Goal: Information Seeking & Learning: Learn about a topic

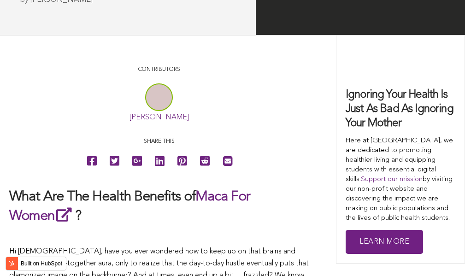
scroll to position [1872, 0]
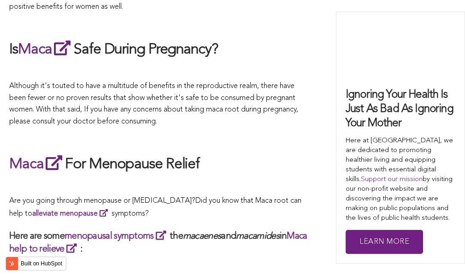
click at [310, 138] on div "CONTRIBUTORS [PERSON_NAME] Share this What Are The Health Benefits of Maca For …" at bounding box center [232, 194] width 447 height 3263
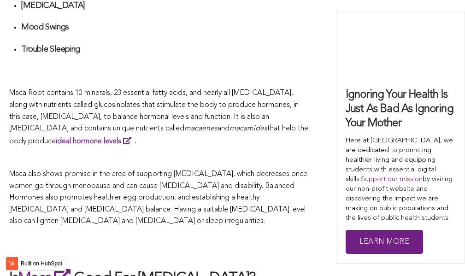
scroll to position [1419, 0]
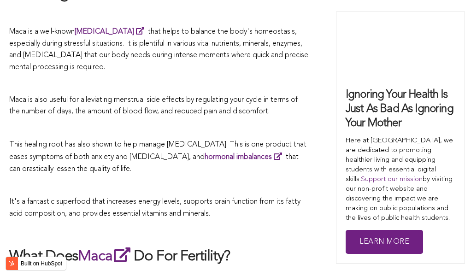
click at [242, 141] on span "This healing root has also shown to help manage [MEDICAL_DATA]. This is one pro…" at bounding box center [158, 157] width 298 height 32
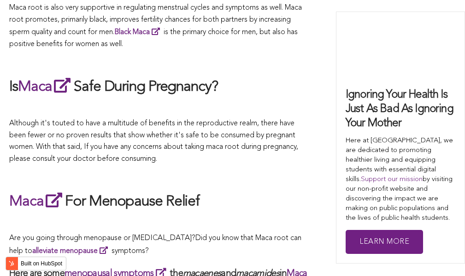
scroll to position [2203, 0]
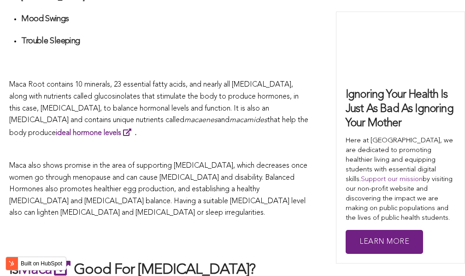
click at [234, 144] on p at bounding box center [159, 150] width 300 height 12
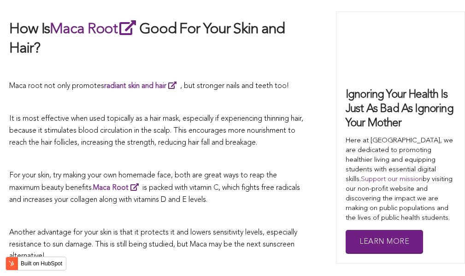
scroll to position [2680, 0]
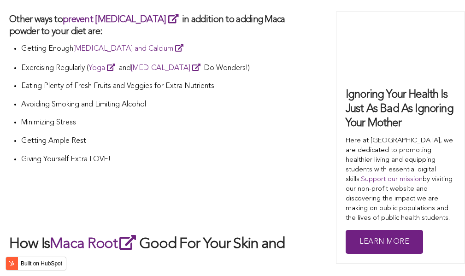
click at [194, 154] on li "Giving Yourself Extra LOVE!" at bounding box center [165, 163] width 288 height 18
click at [247, 136] on p "Getting Ample Rest" at bounding box center [165, 142] width 288 height 12
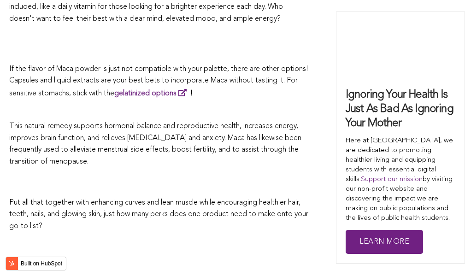
scroll to position [2821, 0]
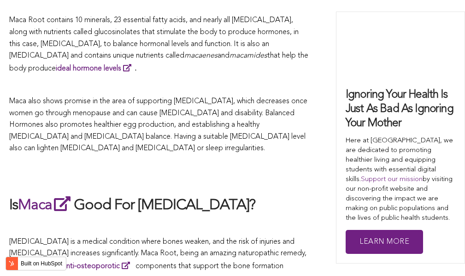
scroll to position [2862, 0]
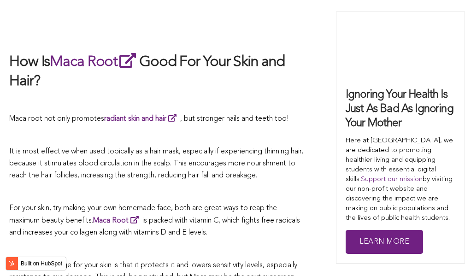
click at [280, 146] on p "It is most effective when used topically as a hair mask, especially if experien…" at bounding box center [159, 164] width 300 height 36
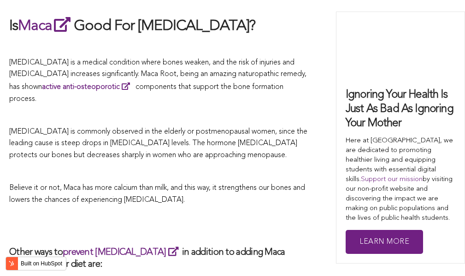
scroll to position [2401, 0]
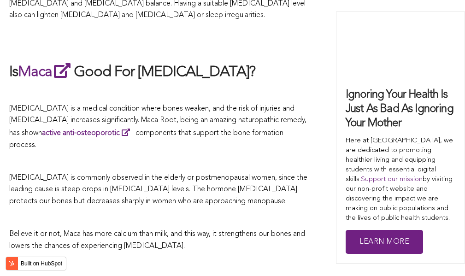
click at [208, 87] on p at bounding box center [159, 93] width 300 height 12
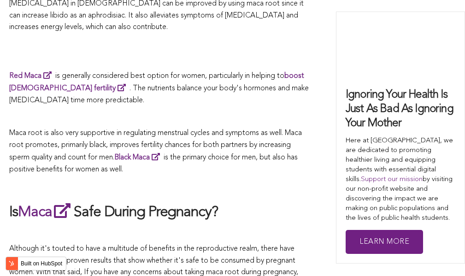
scroll to position [2064, 0]
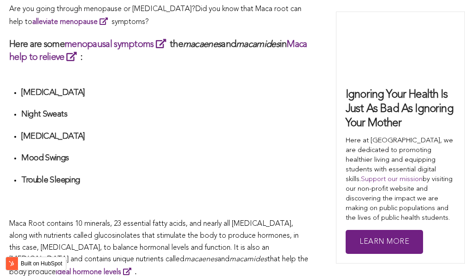
click at [248, 138] on ul "[MEDICAL_DATA] Night Sweats [MEDICAL_DATA] Mood Swings Trouble Sleeping" at bounding box center [165, 148] width 288 height 120
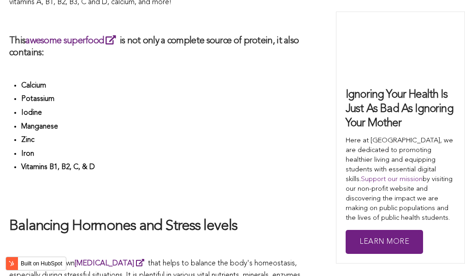
scroll to position [1927, 0]
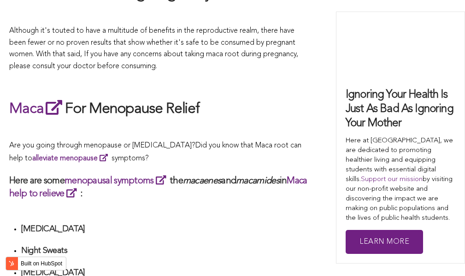
click at [160, 142] on span "Are you going through menopause or [MEDICAL_DATA]?" at bounding box center [102, 145] width 186 height 7
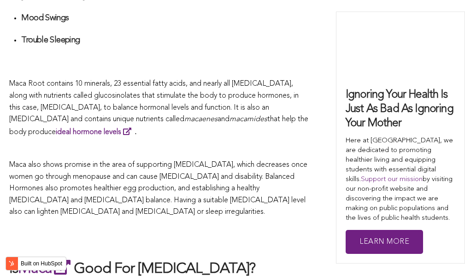
scroll to position [2602, 0]
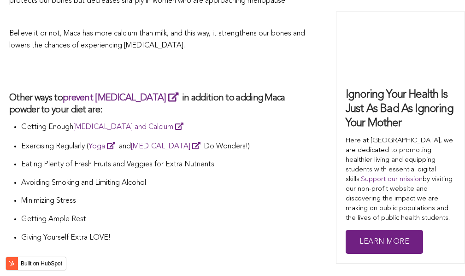
click at [262, 159] on p "Eating Plenty of Fresh Fruits and Veggies for Extra Nutrients" at bounding box center [165, 165] width 288 height 12
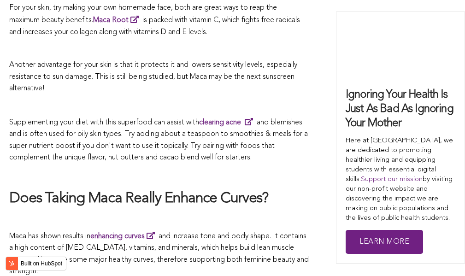
scroll to position [1635, 0]
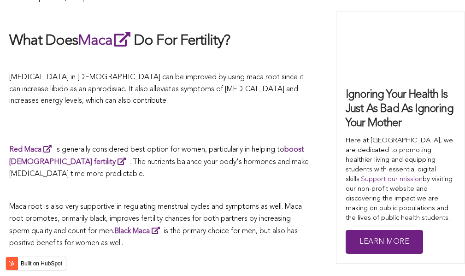
click at [176, 146] on span "Red Maca is generally considered best option for women, particularly in helping…" at bounding box center [159, 162] width 300 height 32
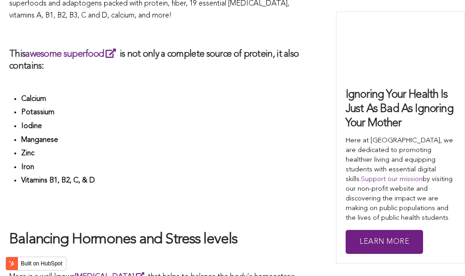
scroll to position [2478, 0]
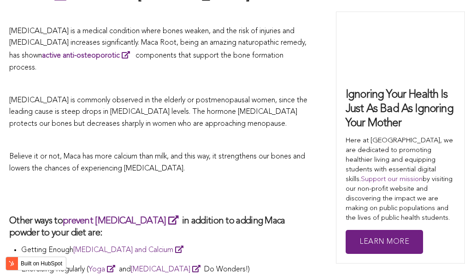
click at [248, 151] on p "Believe it or not, Maca has more calcium than milk, and this way, it strengthen…" at bounding box center [159, 163] width 300 height 24
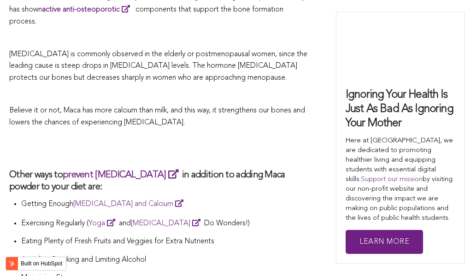
scroll to position [2571, 0]
